Goal: Find specific page/section: Find specific page/section

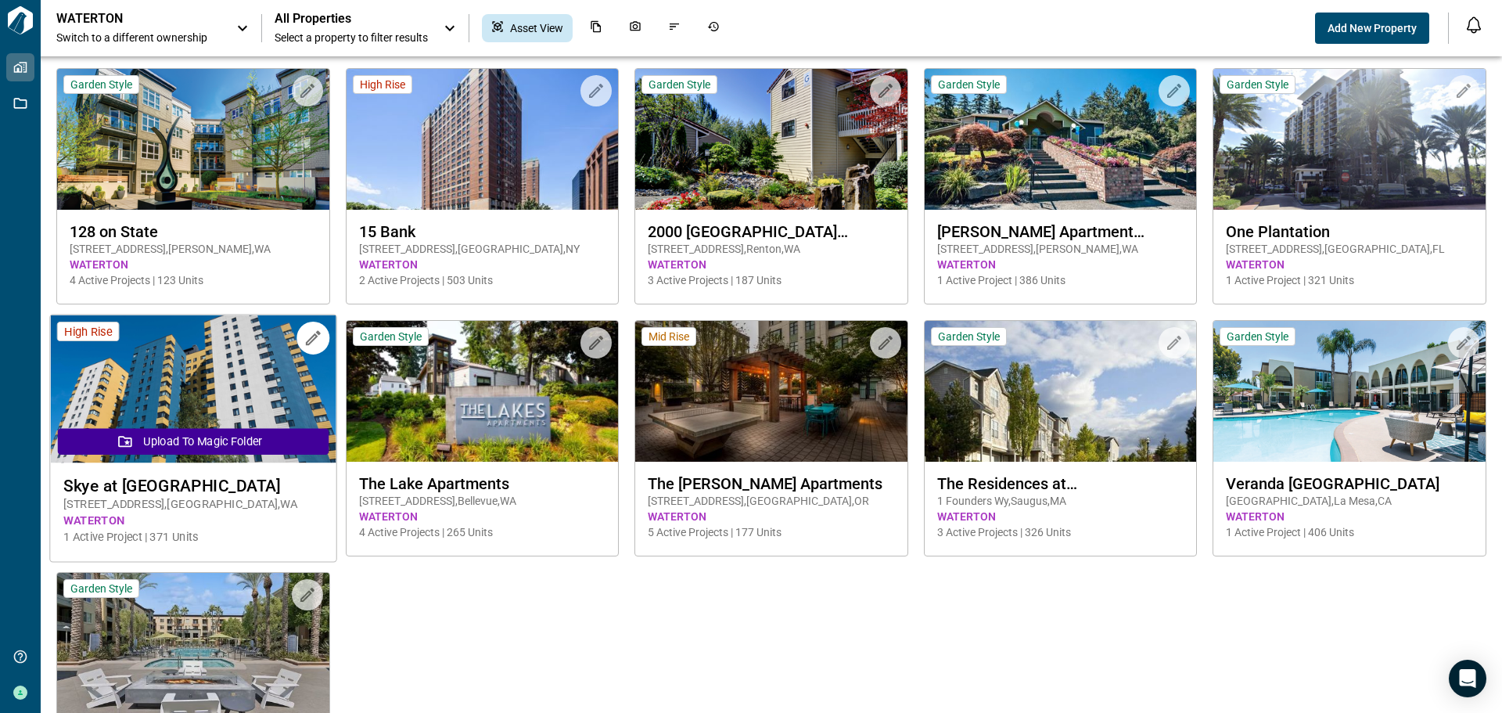
scroll to position [78, 0]
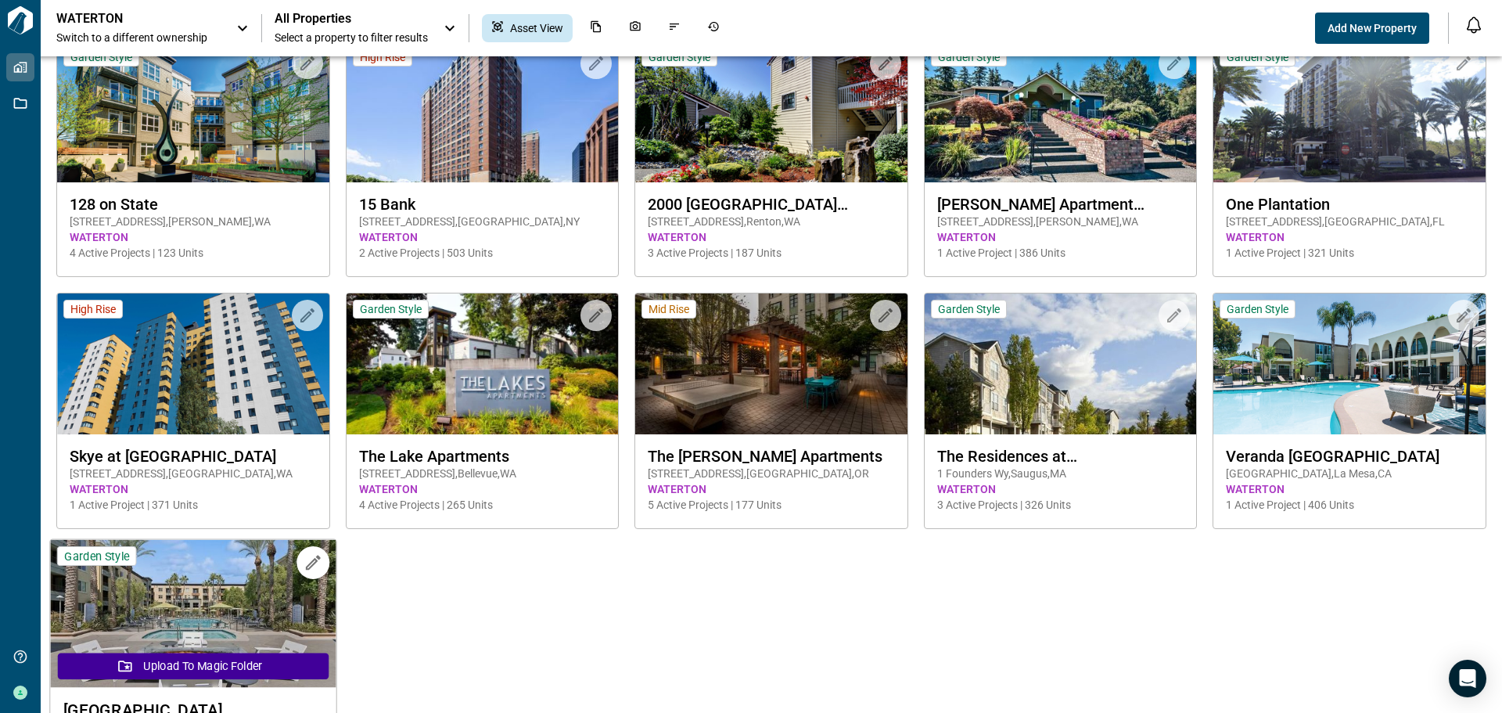
click at [224, 621] on img at bounding box center [193, 614] width 286 height 148
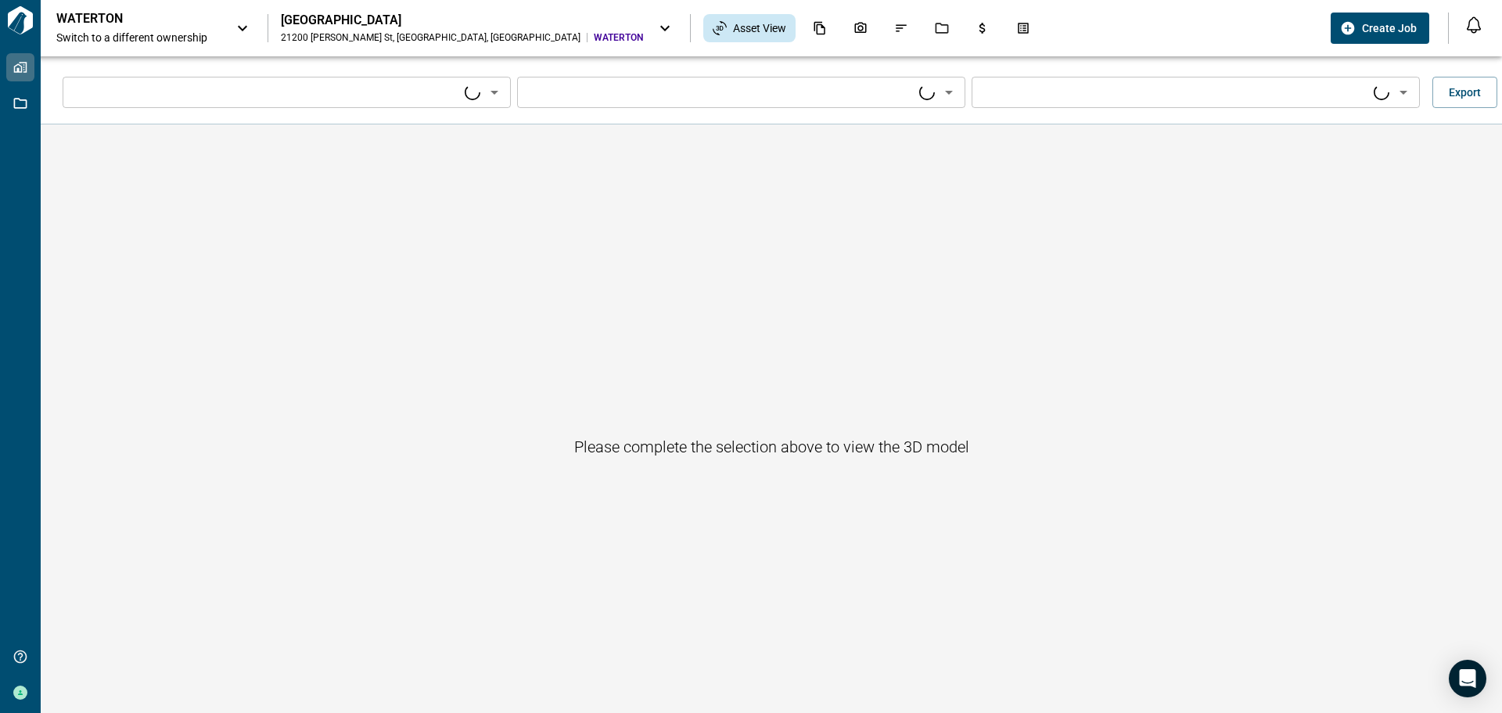
type input "****"
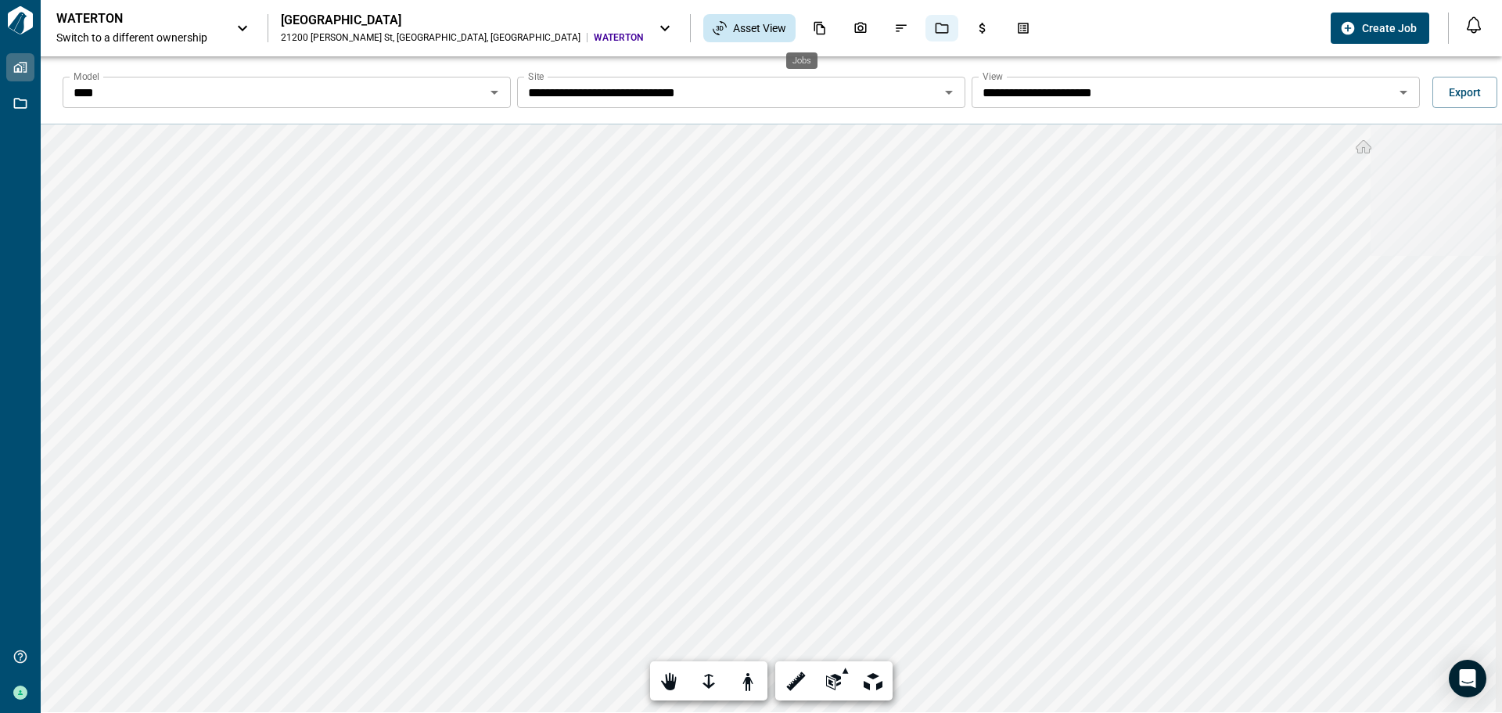
click at [925, 27] on div "Jobs" at bounding box center [941, 28] width 33 height 27
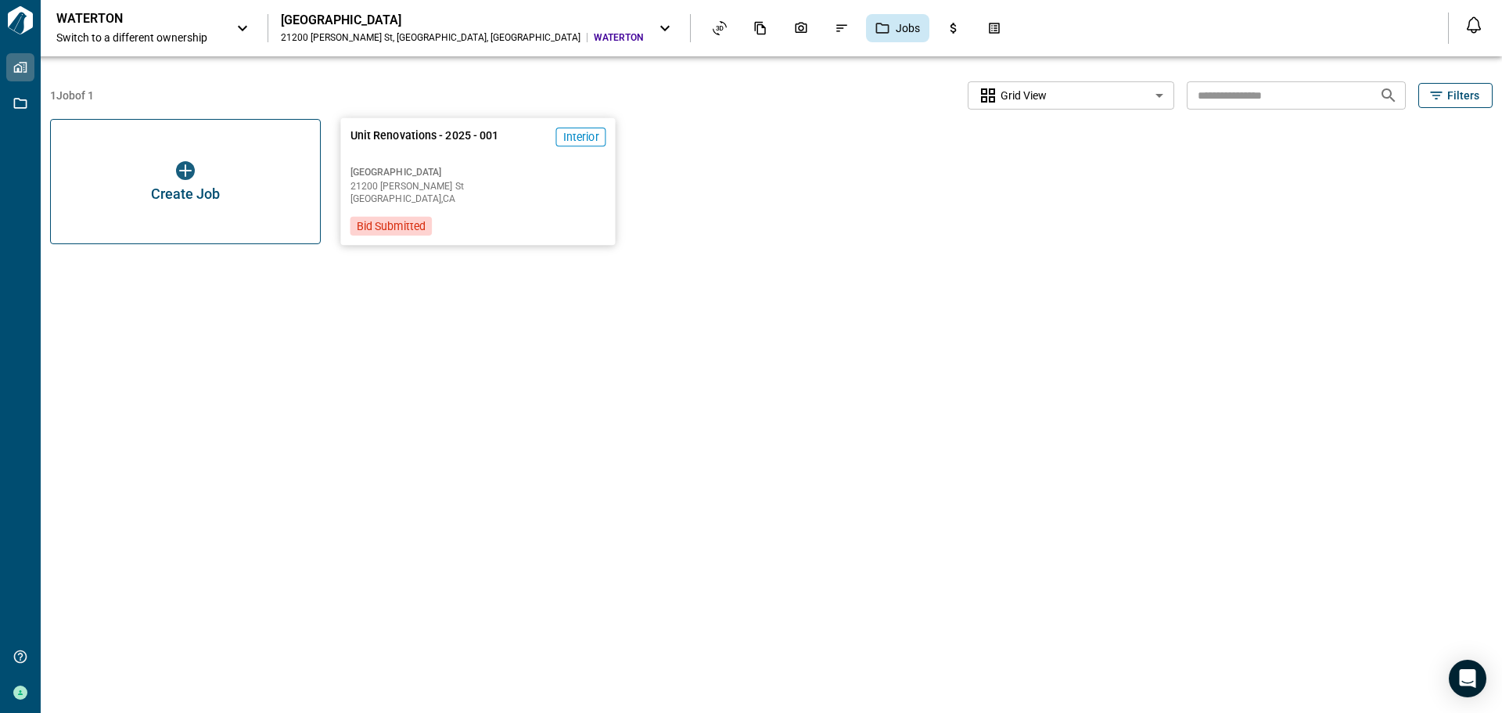
click at [434, 185] on span "21200 [PERSON_NAME] St" at bounding box center [478, 186] width 256 height 9
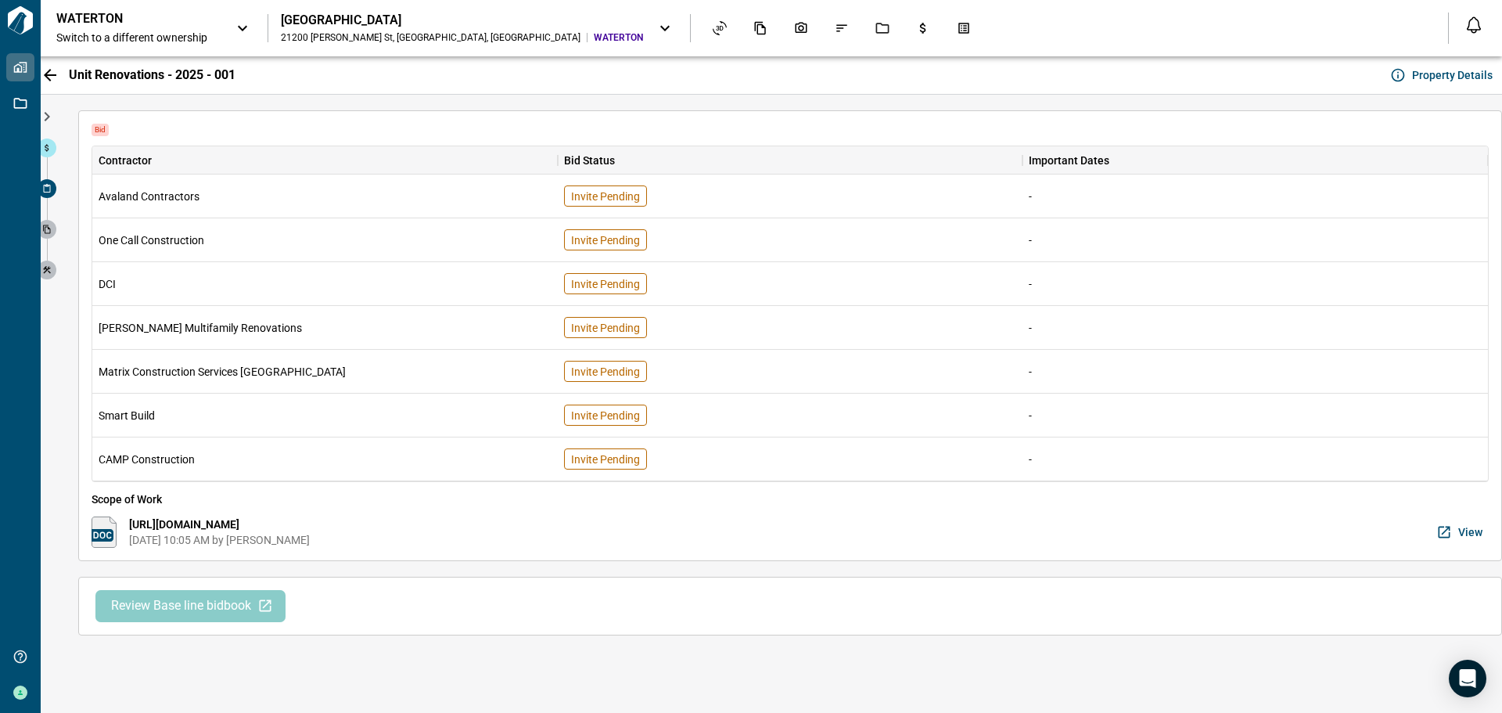
click at [227, 604] on span "Review Base line bidbook" at bounding box center [181, 606] width 140 height 16
